Goal: Task Accomplishment & Management: Use online tool/utility

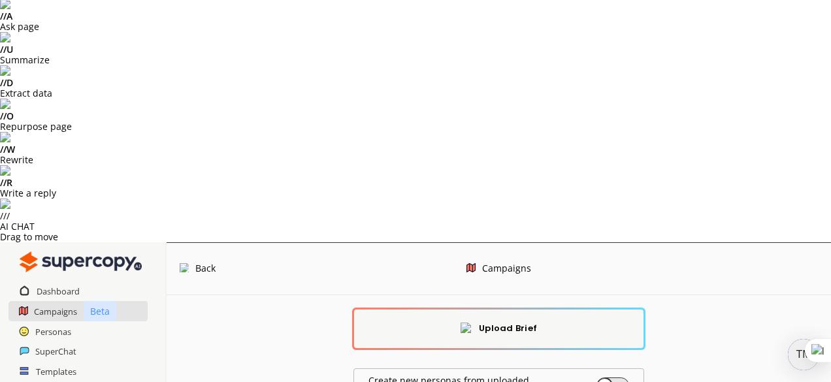
scroll to position [0, 0]
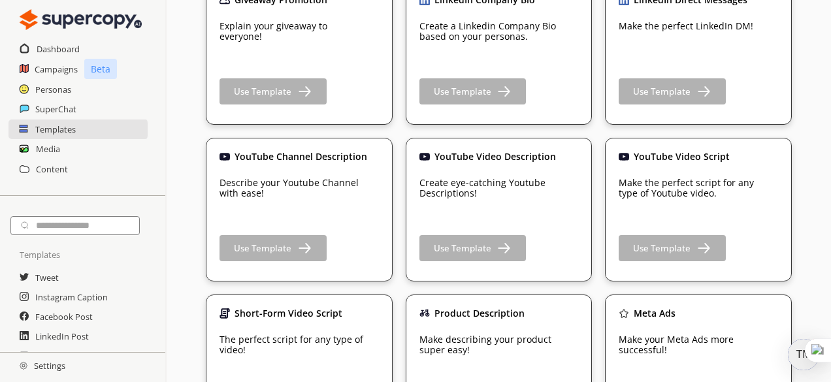
scroll to position [2104, 0]
